Goal: Task Accomplishment & Management: Manage account settings

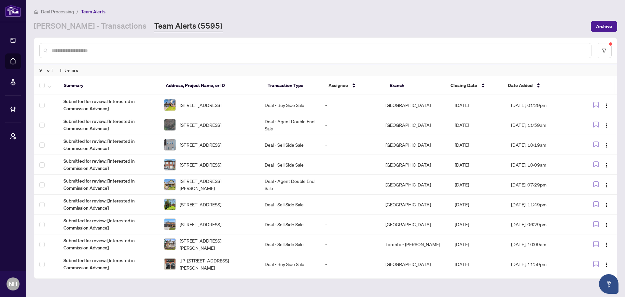
click at [203, 106] on span "[STREET_ADDRESS]" at bounding box center [201, 104] width 42 height 7
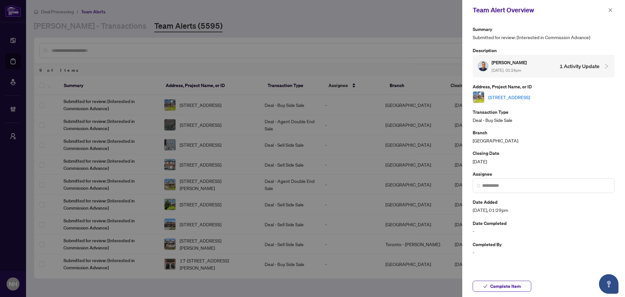
click at [530, 100] on link "[STREET_ADDRESS]" at bounding box center [510, 96] width 42 height 7
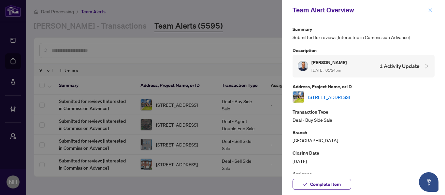
click at [432, 10] on icon "close" at bounding box center [430, 10] width 5 height 5
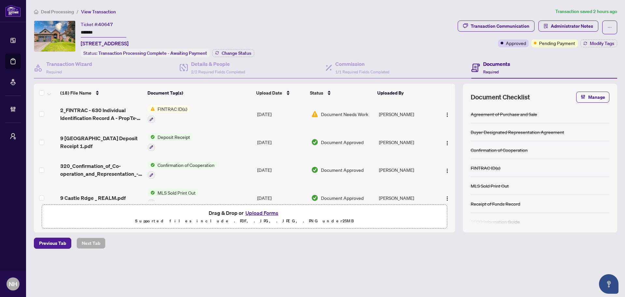
scroll to position [206, 0]
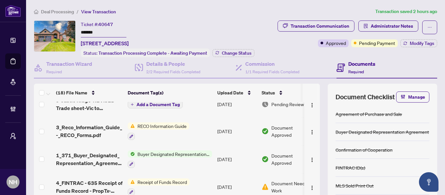
click at [63, 11] on span "Deal Processing" at bounding box center [57, 12] width 33 height 6
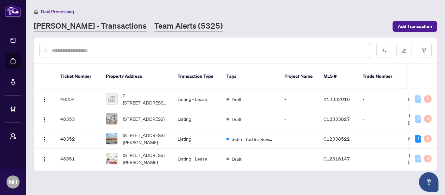
click at [172, 27] on link "Team Alerts (5325)" at bounding box center [188, 27] width 68 height 12
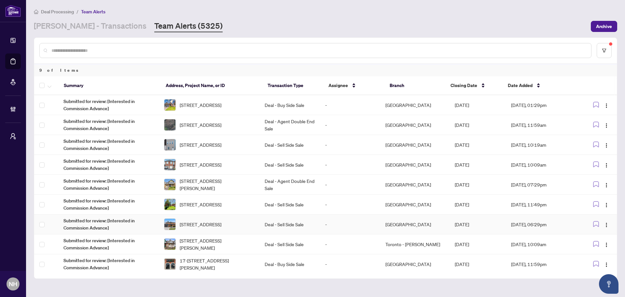
scroll to position [1, 0]
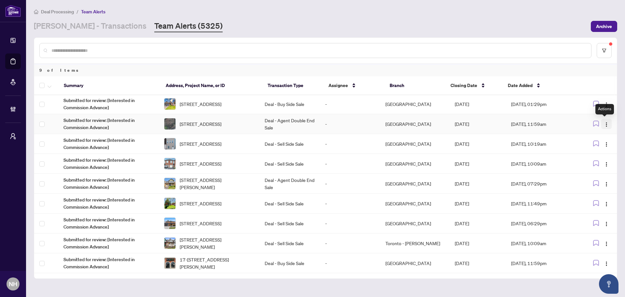
click at [603, 120] on button "button" at bounding box center [607, 124] width 10 height 10
click at [592, 160] on span "Complete Item" at bounding box center [590, 157] width 30 height 7
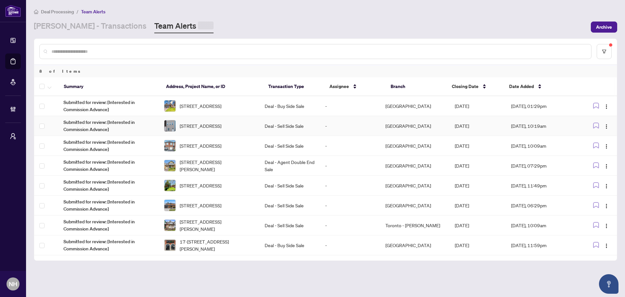
scroll to position [0, 0]
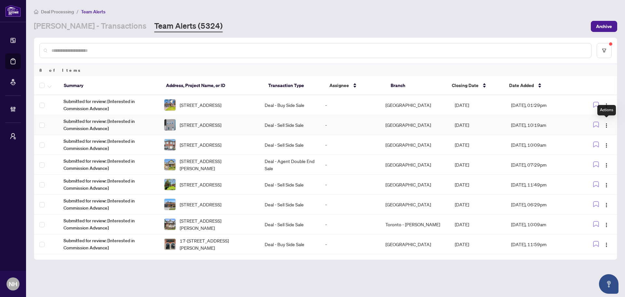
click at [606, 124] on img "button" at bounding box center [606, 125] width 5 height 5
click at [582, 161] on span "Complete Item" at bounding box center [592, 158] width 30 height 7
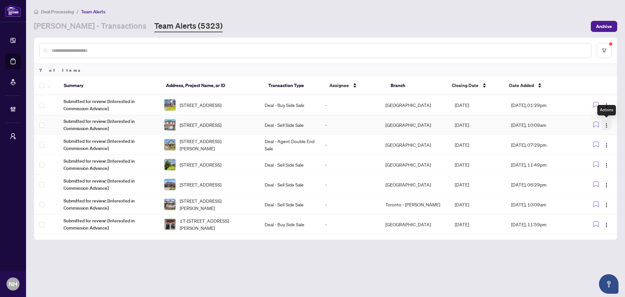
click at [608, 126] on img "button" at bounding box center [606, 125] width 5 height 5
click at [583, 157] on span "Complete Item" at bounding box center [592, 158] width 30 height 7
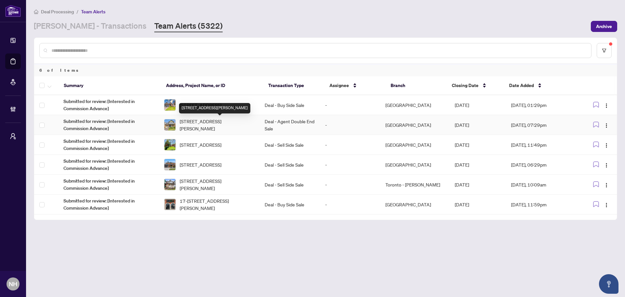
click at [215, 124] on span "357 Jelinik Terr, Milton, Ontario L9T 7M8, Canada" at bounding box center [217, 125] width 75 height 14
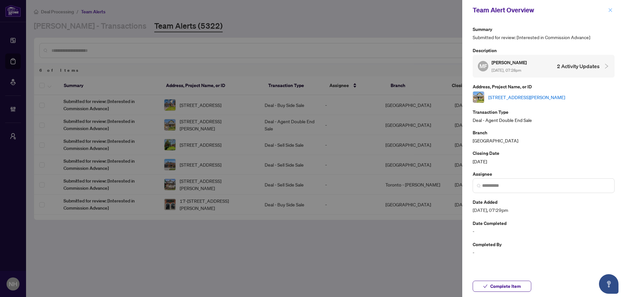
click at [611, 12] on icon "close" at bounding box center [610, 10] width 5 height 5
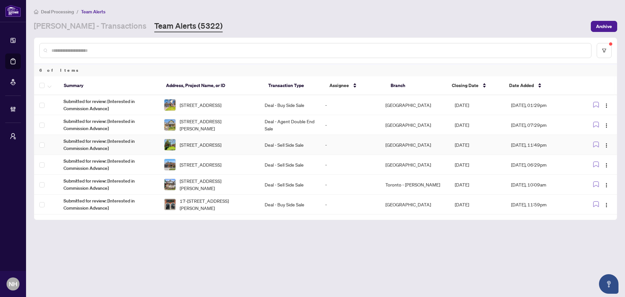
click at [221, 141] on span "3273 Grassfire Cres, Mississauga, Ontario L4Y 3J8, Canada" at bounding box center [201, 144] width 42 height 7
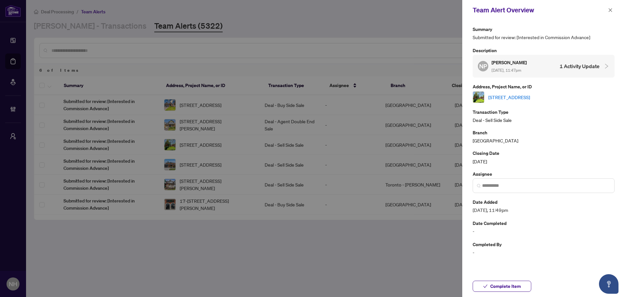
click at [523, 95] on link "3273 Grassfire Cres, Mississauga, Ontario L4Y 3J8, Canada" at bounding box center [510, 96] width 42 height 7
click at [607, 11] on button "button" at bounding box center [611, 10] width 8 height 8
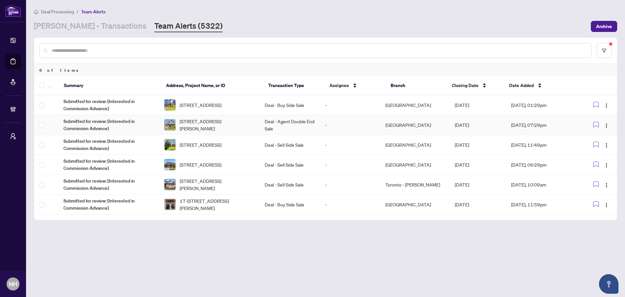
click at [340, 125] on td "-" at bounding box center [350, 125] width 60 height 20
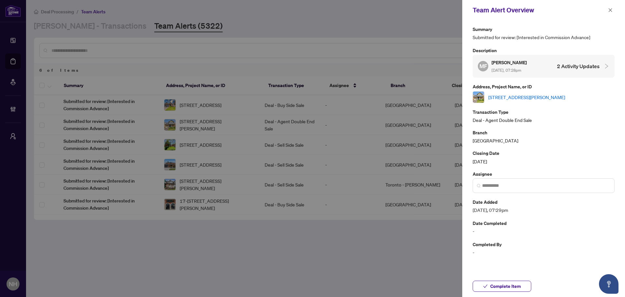
click at [523, 97] on link "357 Jelinik Terr, Milton, Ontario L9T 7M8, Canada" at bounding box center [527, 96] width 77 height 7
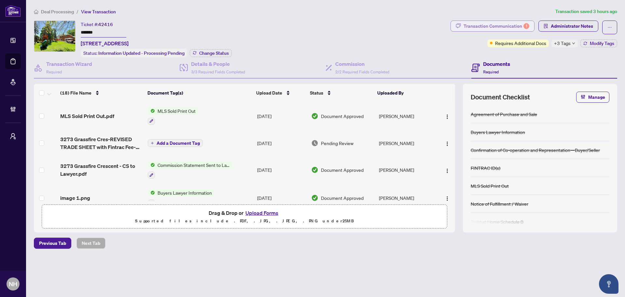
click at [478, 27] on div "Transaction Communication 1" at bounding box center [497, 26] width 66 height 10
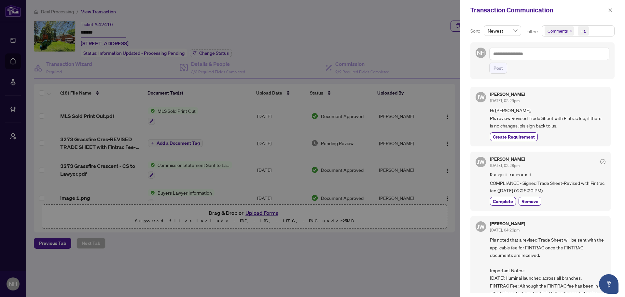
click at [568, 31] on span "Comments" at bounding box center [559, 30] width 29 height 9
click at [570, 30] on icon "close" at bounding box center [570, 30] width 3 height 3
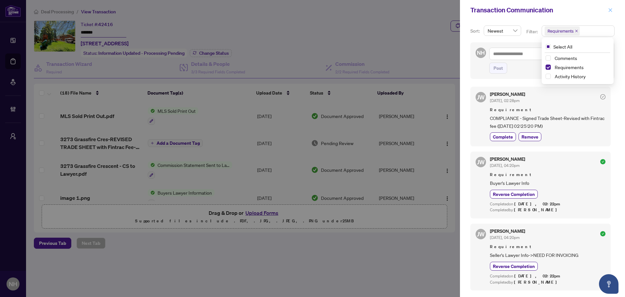
click at [610, 8] on icon "close" at bounding box center [610, 10] width 5 height 5
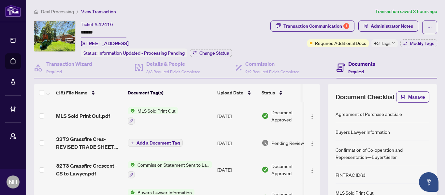
click at [58, 9] on span "Deal Processing" at bounding box center [57, 12] width 33 height 6
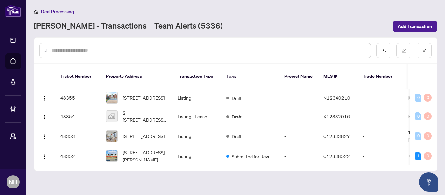
click at [161, 26] on link "Team Alerts (5336)" at bounding box center [188, 27] width 68 height 12
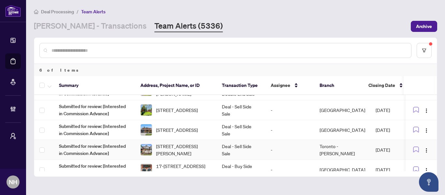
scroll to position [45, 0]
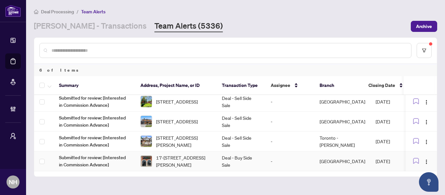
click at [282, 160] on td "-" at bounding box center [289, 161] width 49 height 20
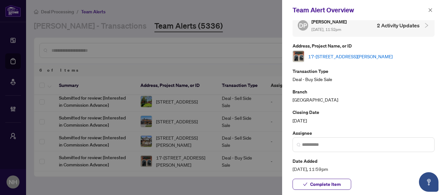
scroll to position [0, 0]
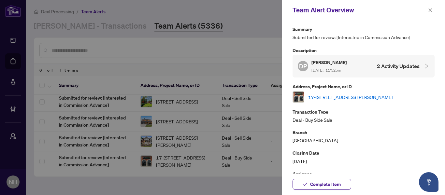
click at [362, 97] on link "17-[STREET_ADDRESS][PERSON_NAME]" at bounding box center [350, 96] width 84 height 7
click at [427, 6] on button "button" at bounding box center [430, 10] width 8 height 8
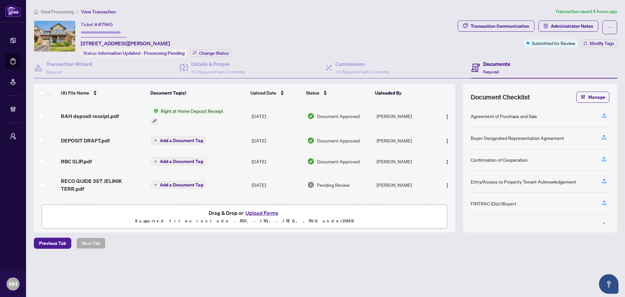
click at [62, 9] on span "Deal Processing" at bounding box center [57, 12] width 33 height 6
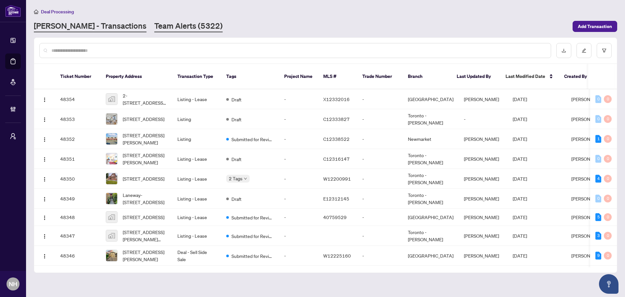
click at [159, 24] on link "Team Alerts (5322)" at bounding box center [188, 27] width 68 height 12
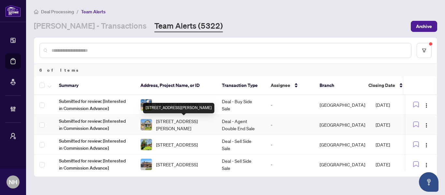
click at [179, 125] on span "357 Jelinik Terr, Milton, Ontario L9T 7M8, Canada" at bounding box center [183, 125] width 55 height 14
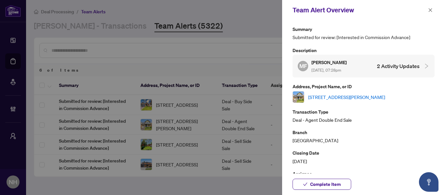
click at [345, 99] on link "357 Jelinik Terr, Milton, Ontario L9T 7M8, Canada" at bounding box center [346, 96] width 77 height 7
click at [434, 9] on button "button" at bounding box center [430, 10] width 8 height 8
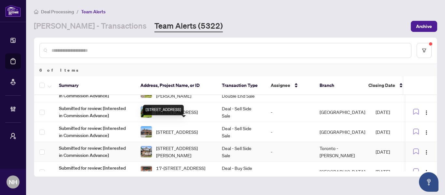
scroll to position [45, 0]
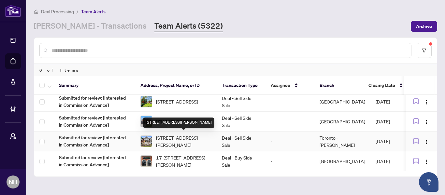
click at [186, 139] on span "[STREET_ADDRESS][PERSON_NAME]" at bounding box center [183, 141] width 55 height 14
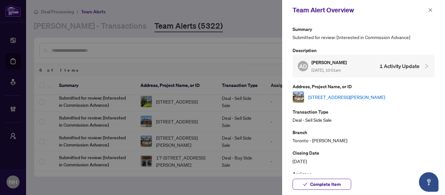
click at [358, 99] on link "[STREET_ADDRESS][PERSON_NAME]" at bounding box center [346, 96] width 77 height 7
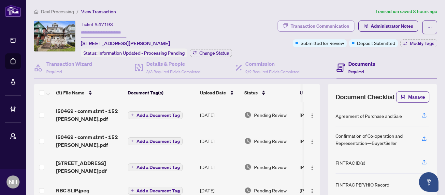
click at [309, 22] on div "Transaction Communication" at bounding box center [320, 26] width 59 height 10
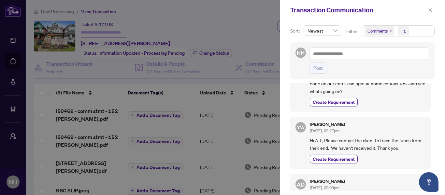
scroll to position [65, 0]
click at [430, 10] on icon "close" at bounding box center [431, 10] width 4 height 4
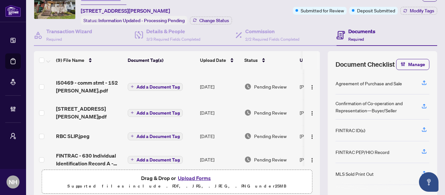
scroll to position [33, 0]
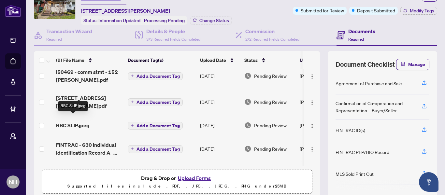
click at [80, 121] on span "RBC SLIP.jpeg" at bounding box center [73, 125] width 34 height 8
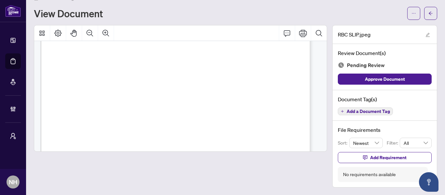
scroll to position [163, 0]
click at [428, 13] on icon "arrow-left" at bounding box center [430, 13] width 5 height 5
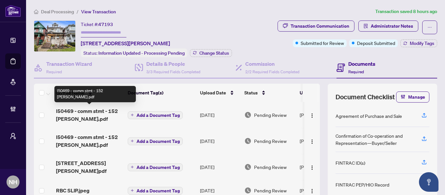
click at [94, 112] on span "l50469 - comm stmt - 152 wright.pdf" at bounding box center [89, 115] width 66 height 16
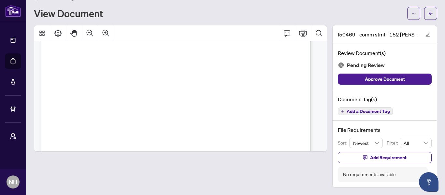
scroll to position [89, 0]
click at [428, 12] on button "button" at bounding box center [430, 13] width 13 height 13
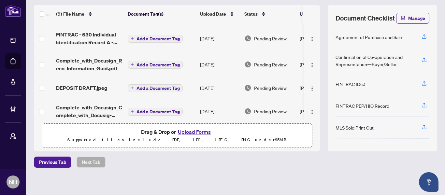
scroll to position [124, 0]
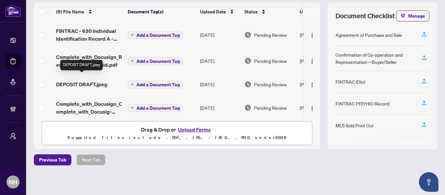
click at [90, 80] on span "DEPOSIT DRAFT.jpeg" at bounding box center [81, 84] width 51 height 8
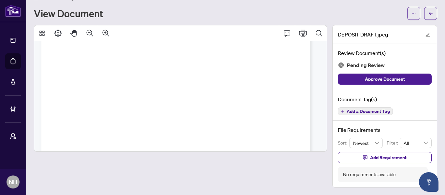
scroll to position [89, 0]
click at [428, 15] on icon "arrow-left" at bounding box center [430, 13] width 5 height 5
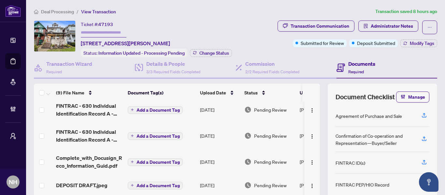
scroll to position [124, 0]
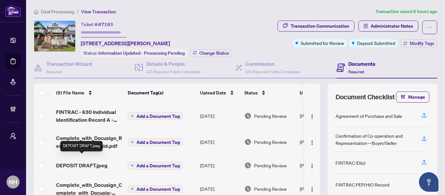
click at [98, 162] on span "DEPOSIT DRAFT.jpeg" at bounding box center [81, 166] width 51 height 8
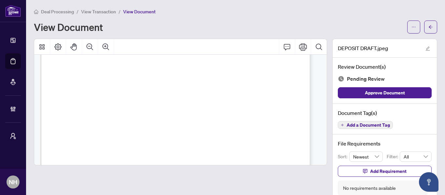
scroll to position [121, 0]
click at [428, 25] on button "button" at bounding box center [430, 27] width 13 height 13
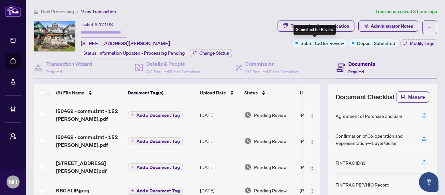
click at [324, 30] on div "Submitted for Review" at bounding box center [314, 30] width 42 height 10
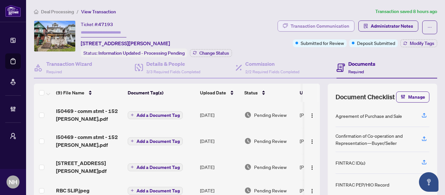
click at [343, 25] on div "Transaction Communication" at bounding box center [320, 26] width 59 height 10
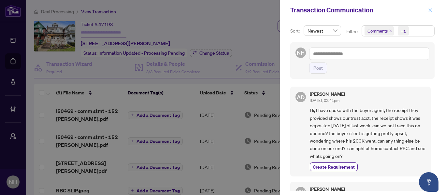
click at [430, 10] on icon "close" at bounding box center [431, 10] width 4 height 4
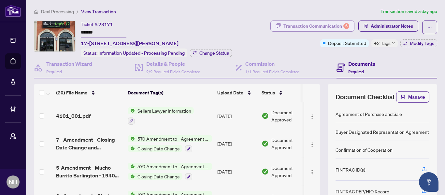
click at [309, 28] on div "Transaction Communication 6" at bounding box center [316, 26] width 66 height 10
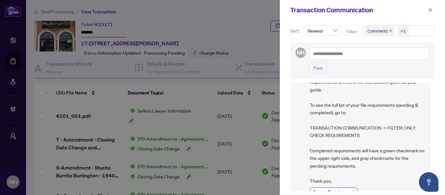
scroll to position [65, 0]
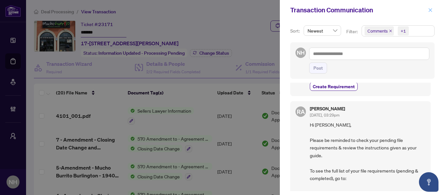
click at [428, 11] on button "button" at bounding box center [430, 10] width 8 height 8
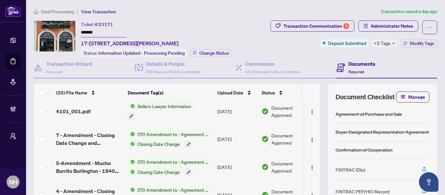
scroll to position [0, 0]
